Goal: Navigation & Orientation: Understand site structure

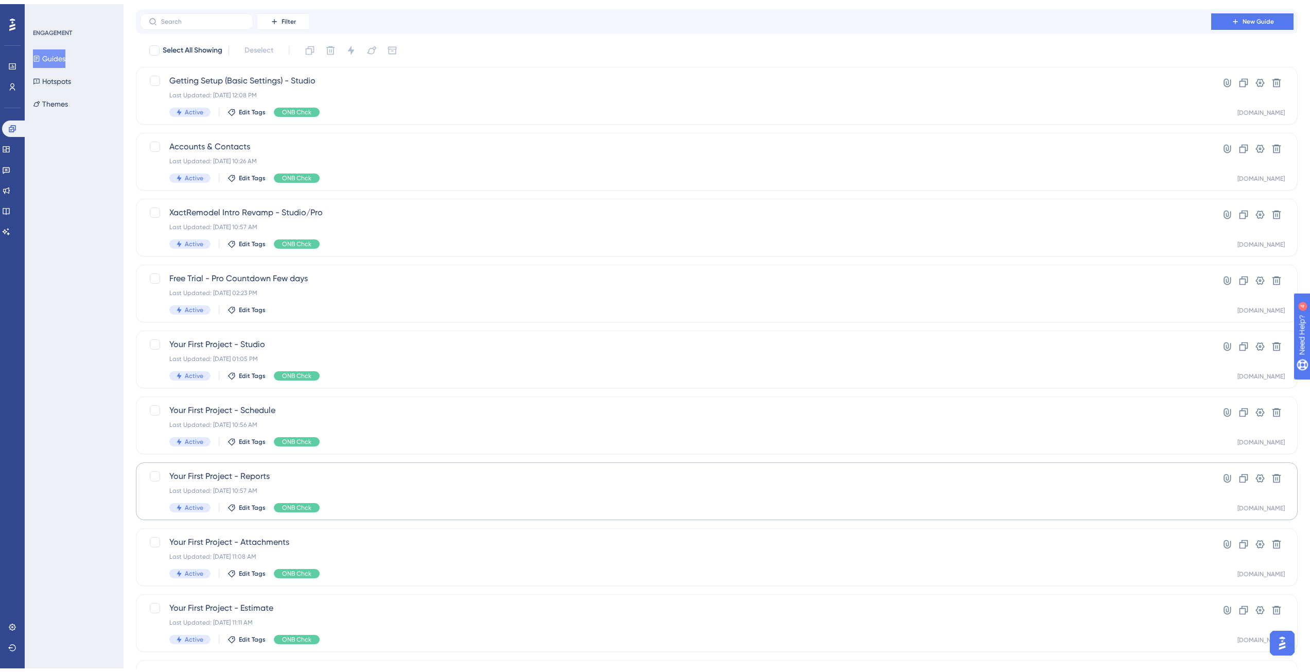
scroll to position [127, 0]
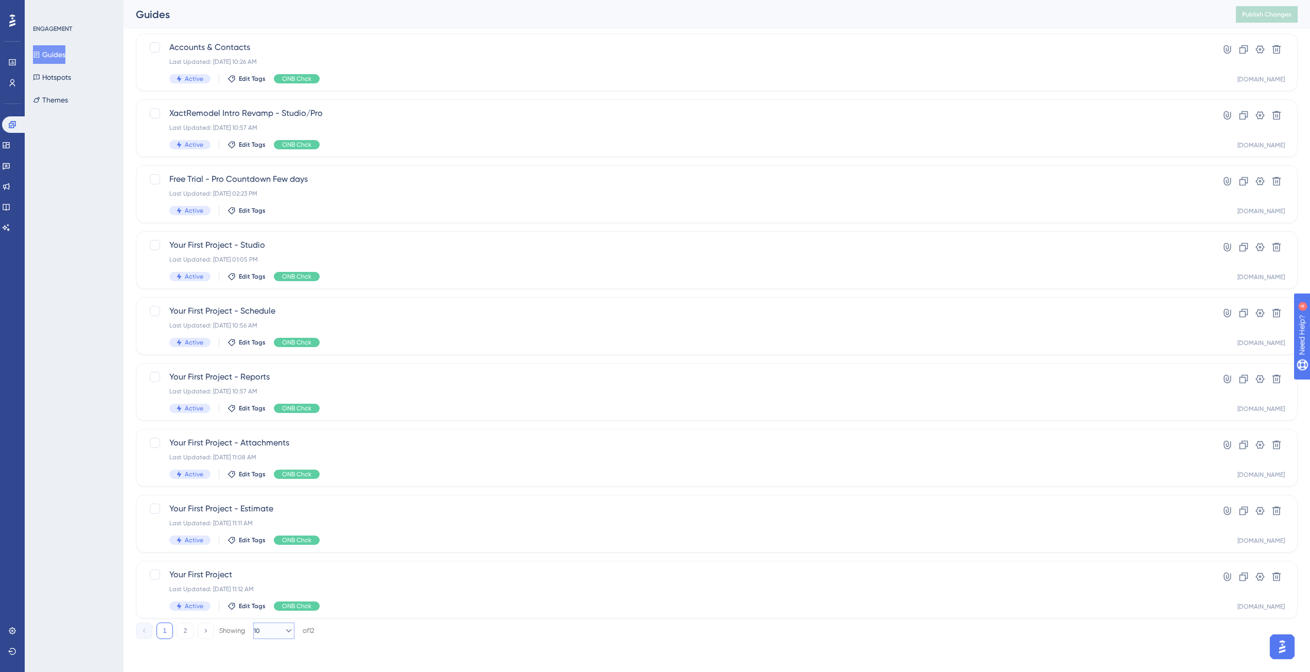
click at [270, 634] on button "10" at bounding box center [273, 630] width 41 height 16
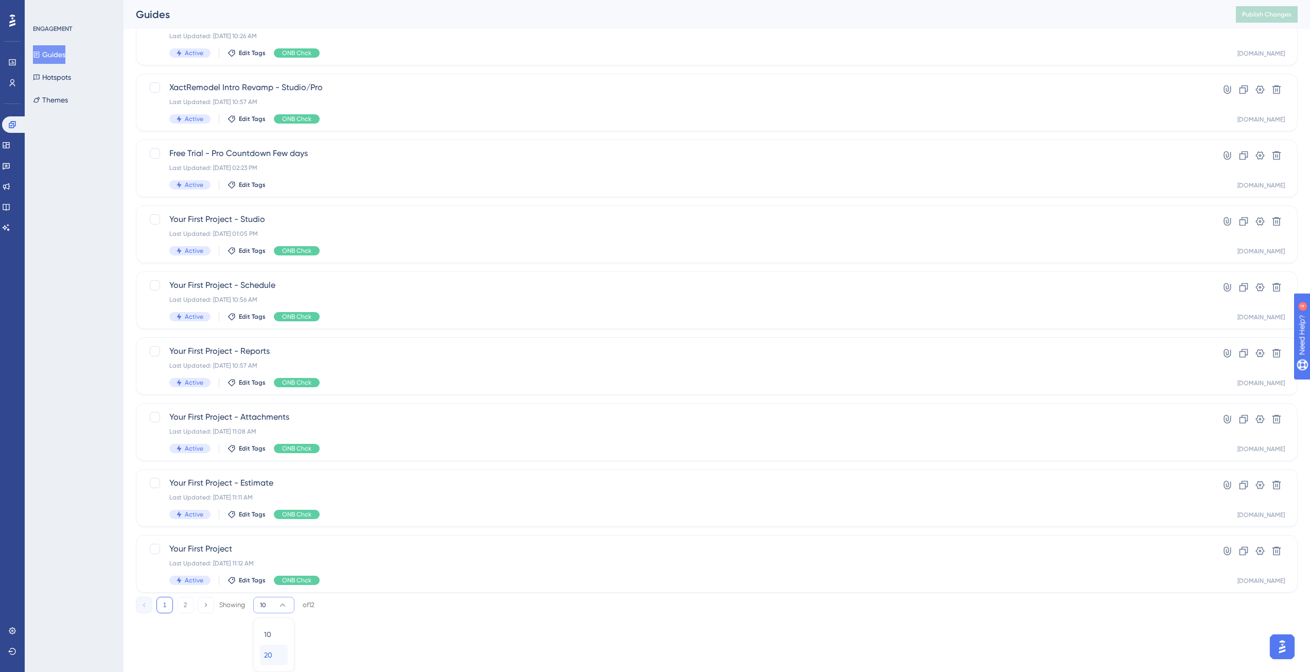
click at [276, 656] on div "20 20" at bounding box center [274, 655] width 20 height 21
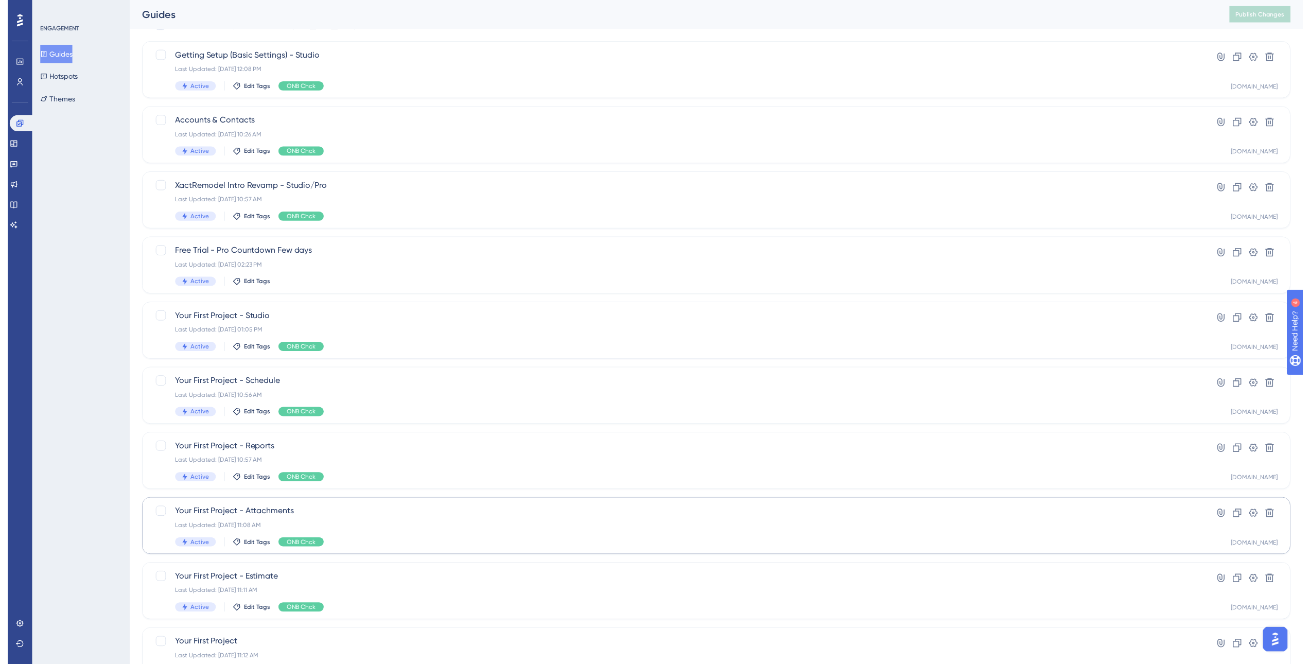
scroll to position [0, 0]
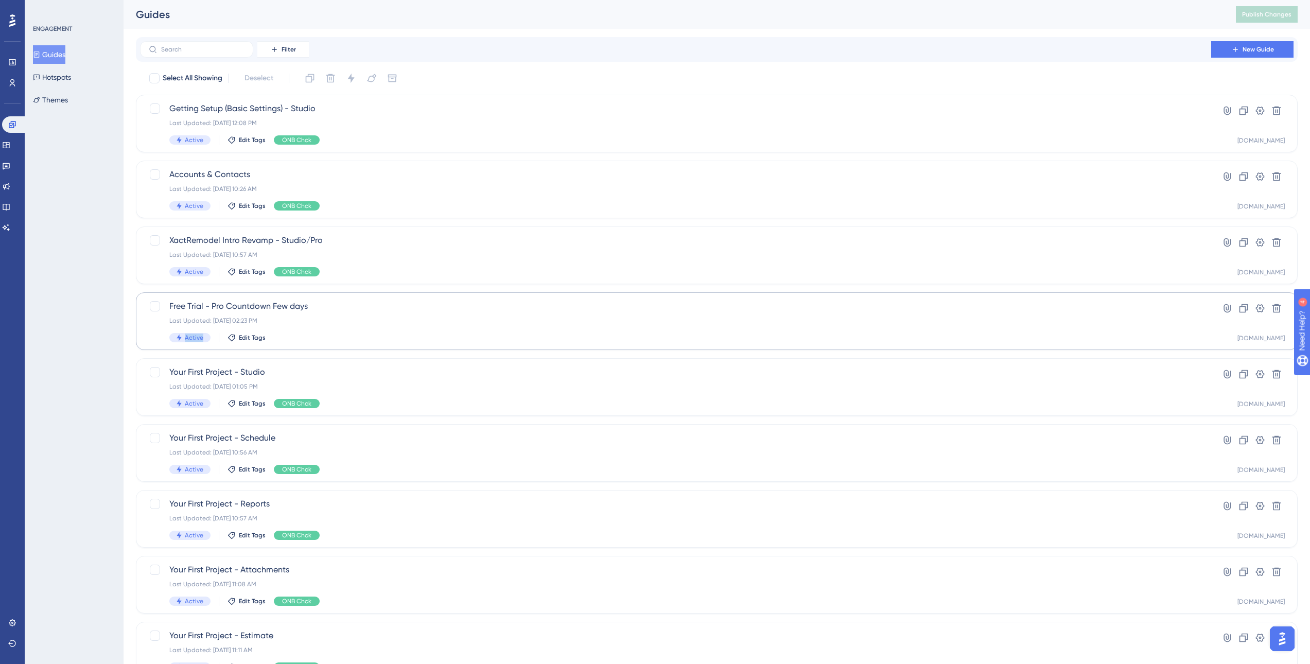
drag, startPoint x: 129, startPoint y: 302, endPoint x: 352, endPoint y: 333, distance: 225.6
click at [445, 359] on div "Performance Users Engagement Widgets Feedback Product Updates Knowledge Base AI…" at bounding box center [717, 457] width 1187 height 914
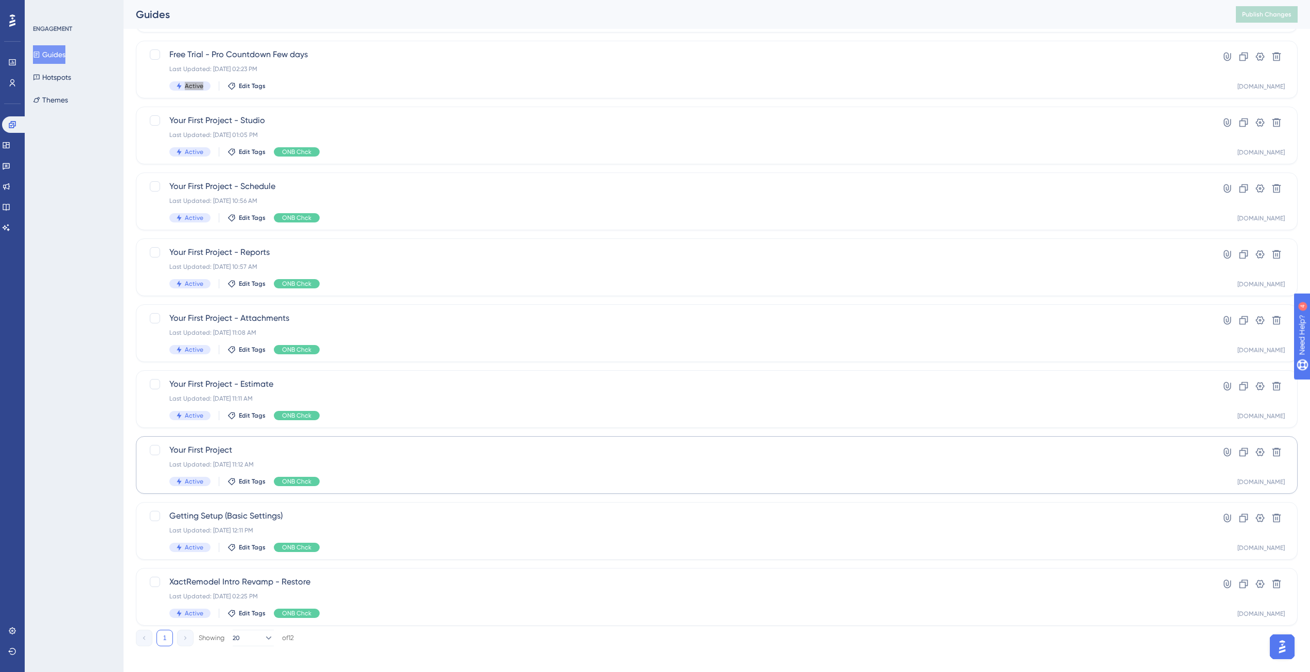
scroll to position [259, 0]
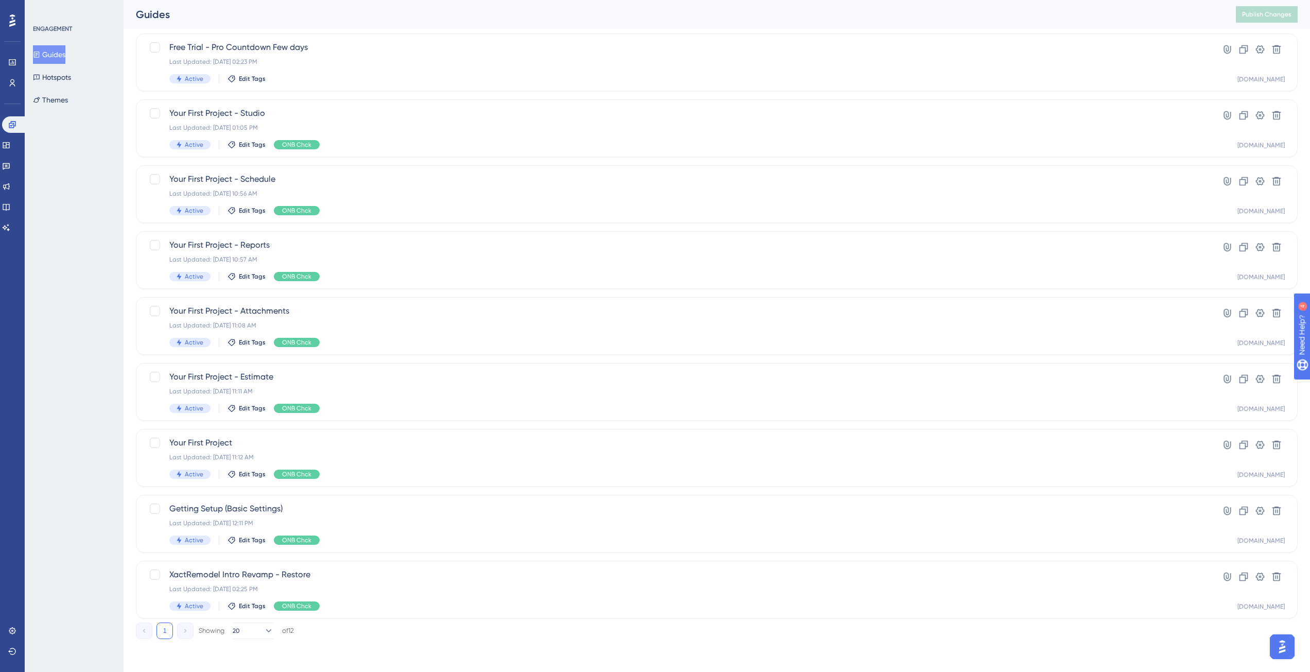
click at [49, 89] on div "Guides Hotspots Themes" at bounding box center [74, 77] width 83 height 64
click at [57, 82] on button "Hotspots" at bounding box center [52, 77] width 38 height 19
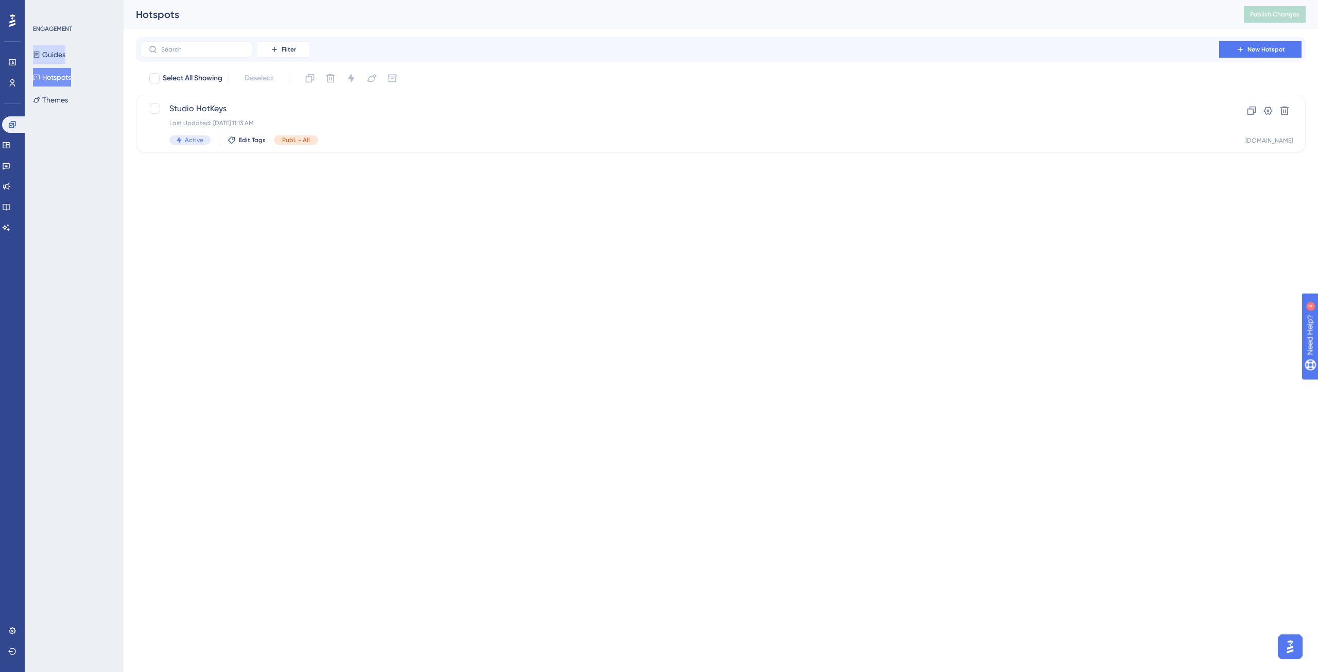
click at [57, 56] on button "Guides" at bounding box center [49, 54] width 32 height 19
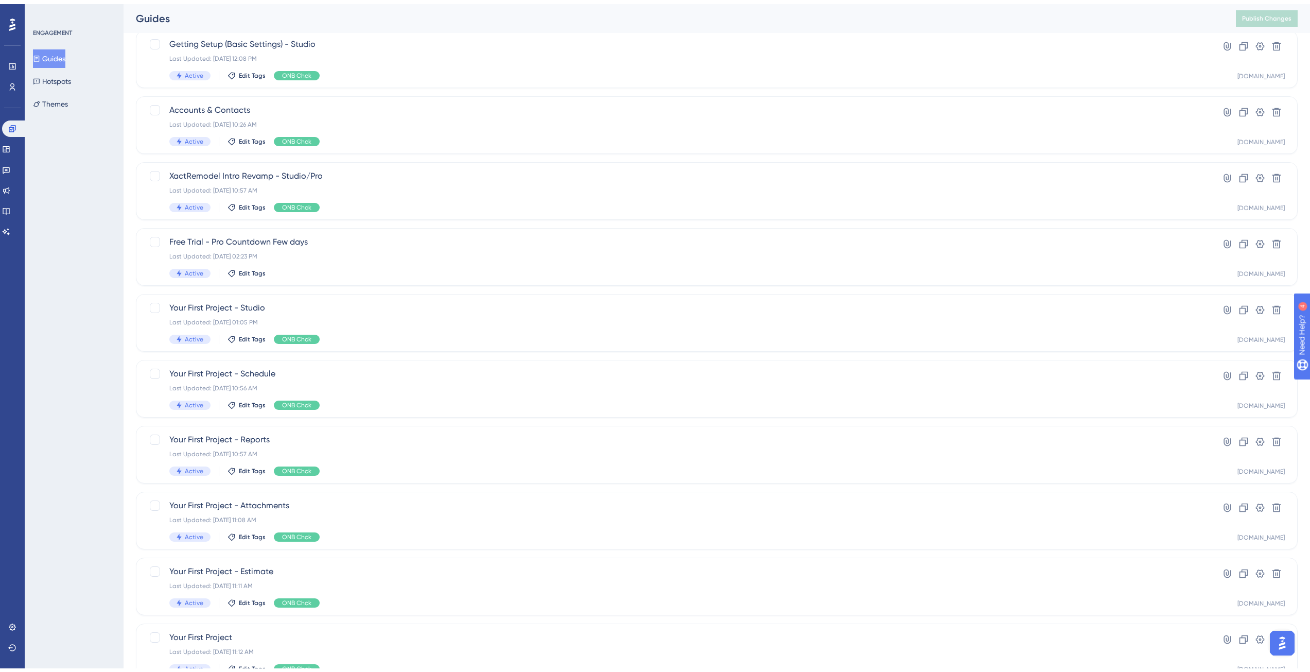
scroll to position [127, 0]
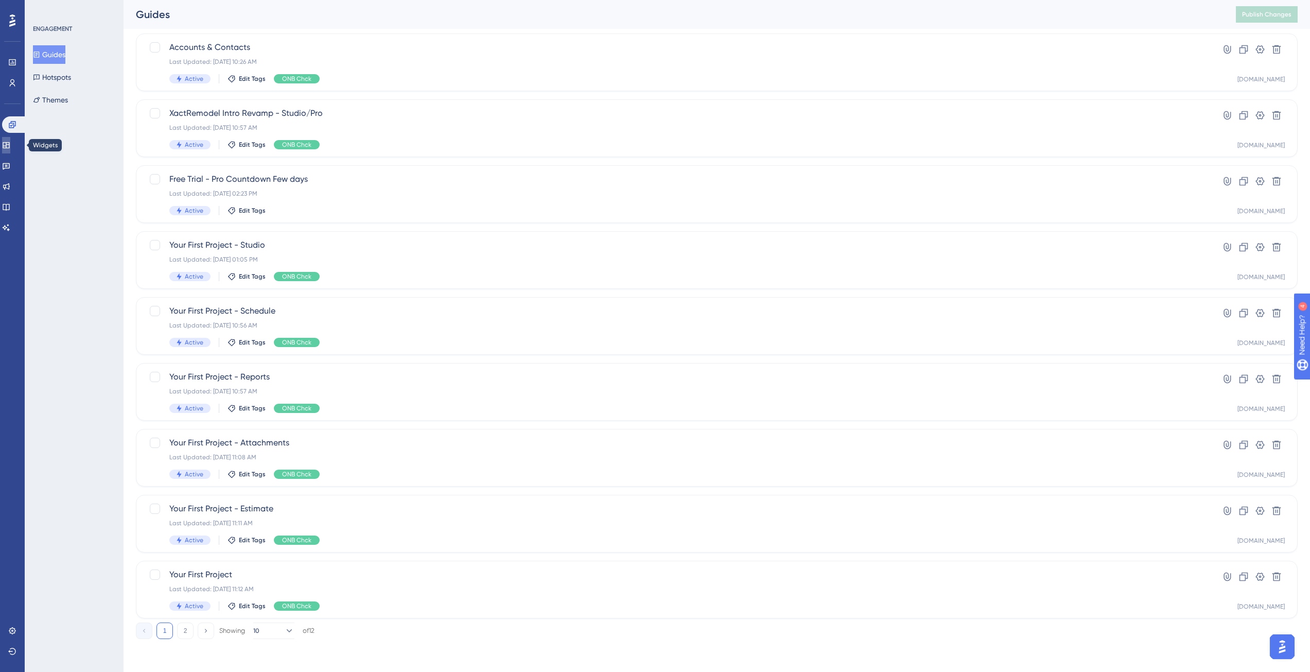
click at [10, 145] on icon at bounding box center [6, 145] width 8 height 8
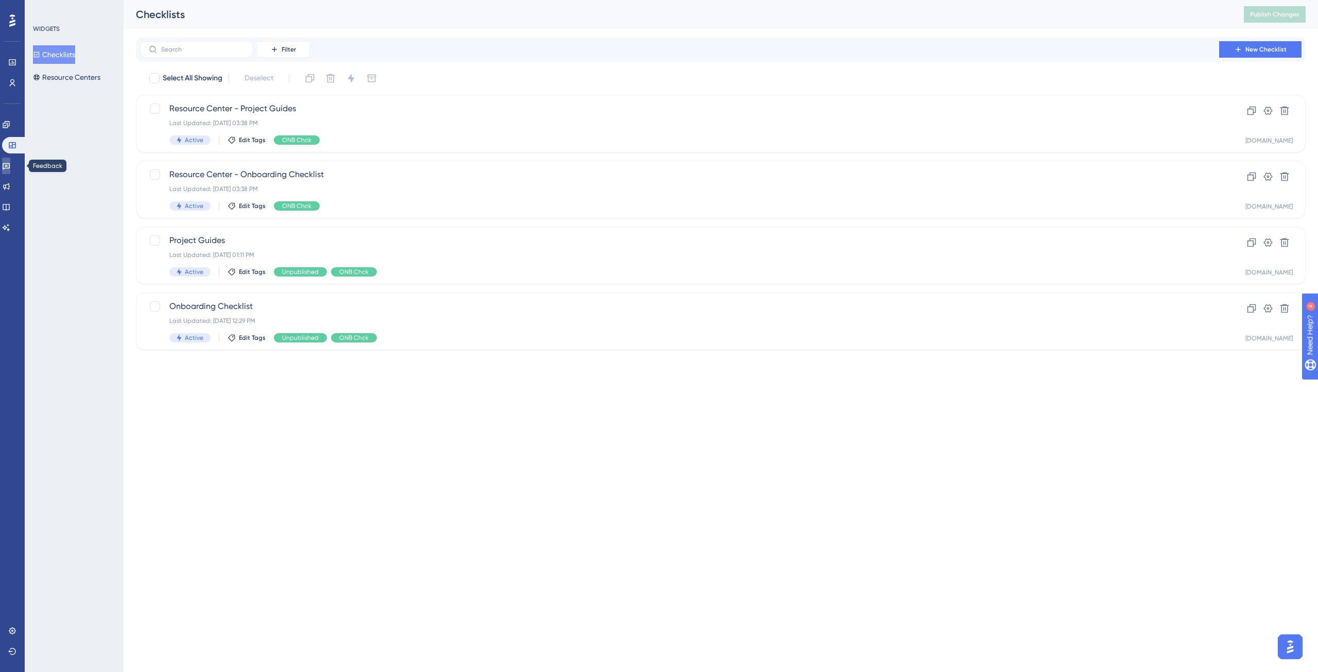
click at [10, 161] on link at bounding box center [6, 166] width 8 height 16
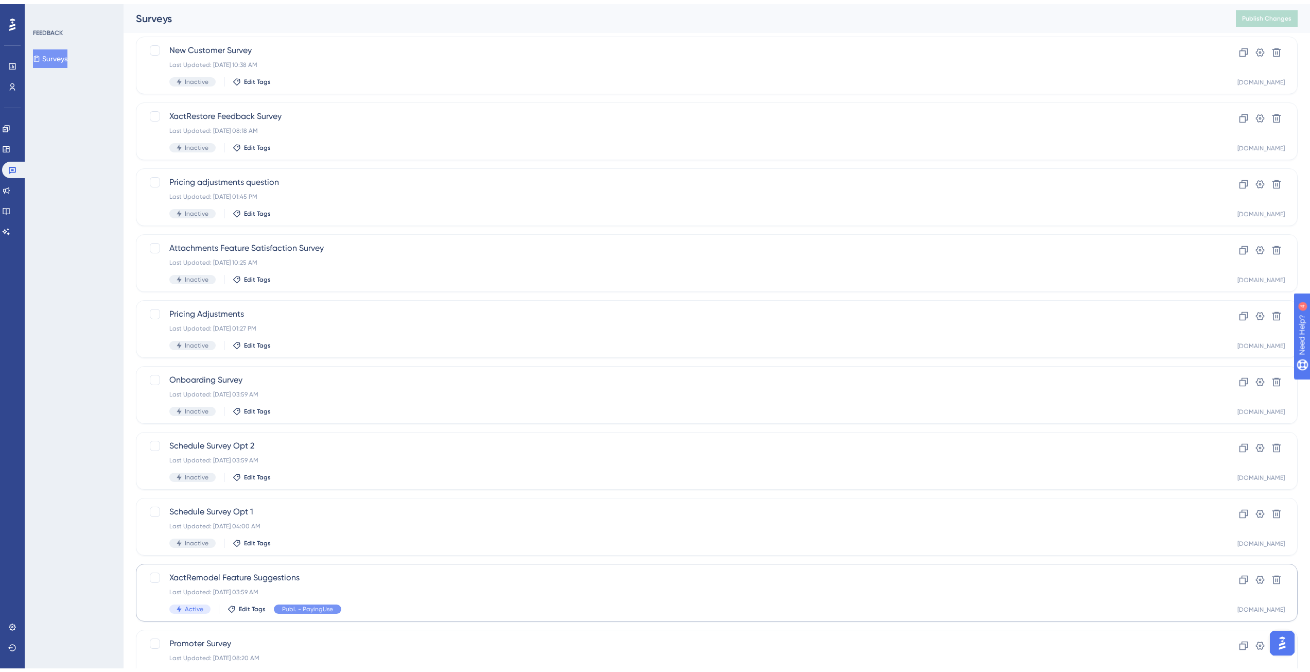
scroll to position [107, 0]
